Goal: Information Seeking & Learning: Learn about a topic

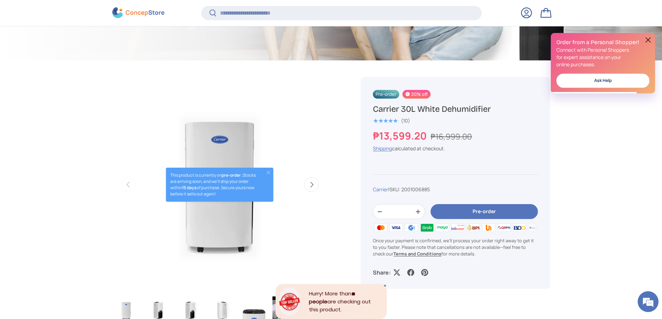
scroll to position [174, 0]
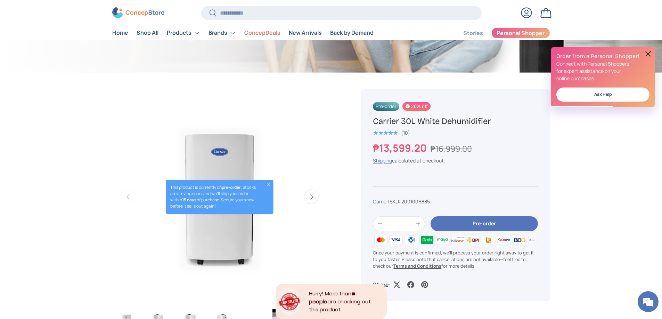
click at [268, 183] on button "Close" at bounding box center [269, 185] width 6 height 6
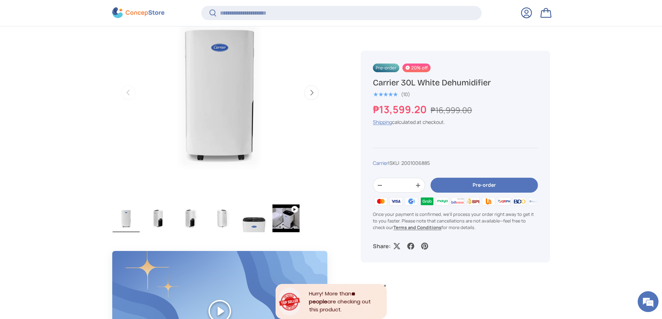
scroll to position [555, 0]
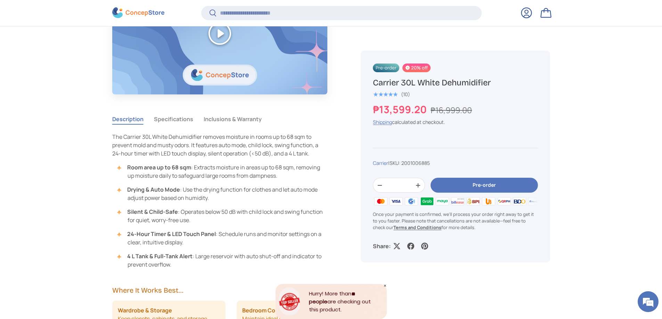
click at [180, 119] on button "Specifications" at bounding box center [173, 119] width 39 height 16
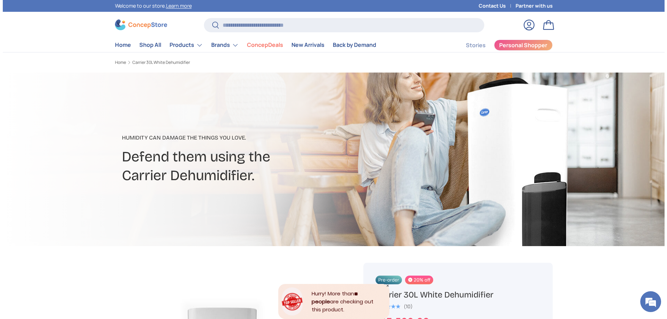
scroll to position [69, 0]
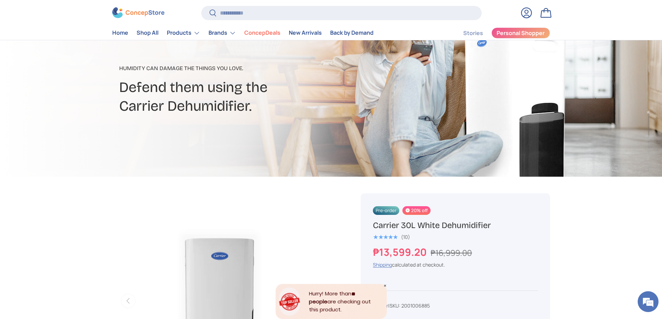
drag, startPoint x: 496, startPoint y: 228, endPoint x: 443, endPoint y: 222, distance: 53.5
click at [443, 222] on h1 "Carrier 30L White Dehumidifier" at bounding box center [455, 225] width 165 height 11
copy h1 "Dehumidifier"
click at [290, 13] on input "Search" at bounding box center [341, 13] width 280 height 14
paste input "**********"
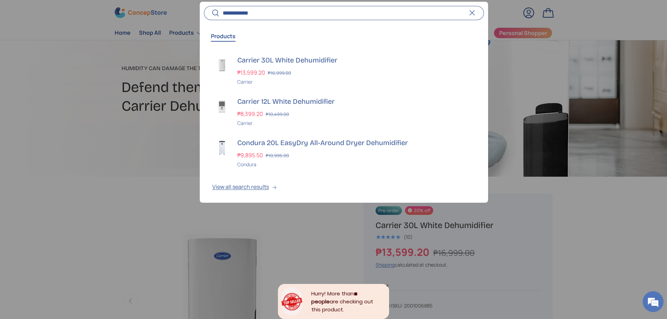
type input "**********"
click at [204, 6] on button "Search" at bounding box center [212, 14] width 16 height 16
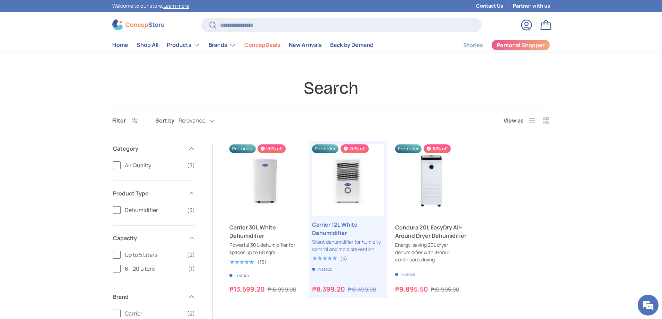
drag, startPoint x: 432, startPoint y: 173, endPoint x: 570, endPoint y: 203, distance: 140.5
click at [598, 204] on div "Search Filter Filter & Sort Sort by Relevance Relevance Price, low to high Pric…" at bounding box center [331, 276] width 662 height 398
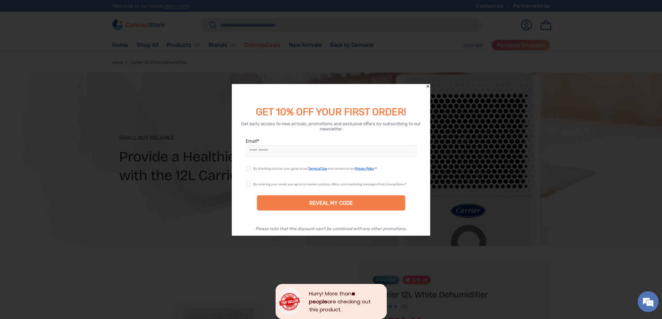
click at [428, 83] on div at bounding box center [331, 159] width 662 height 319
click at [428, 86] on icon "Close" at bounding box center [427, 86] width 3 height 3
